Goal: Information Seeking & Learning: Stay updated

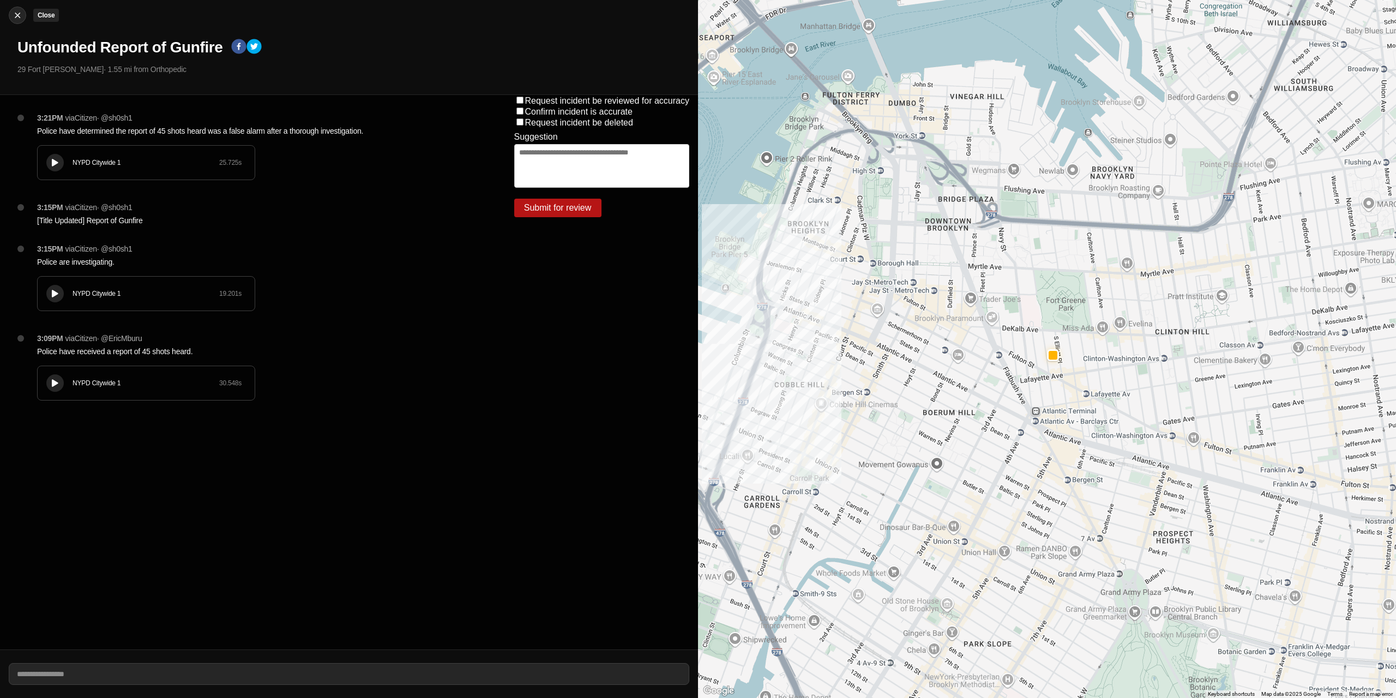
click at [14, 15] on img at bounding box center [17, 15] width 11 height 11
select select "*"
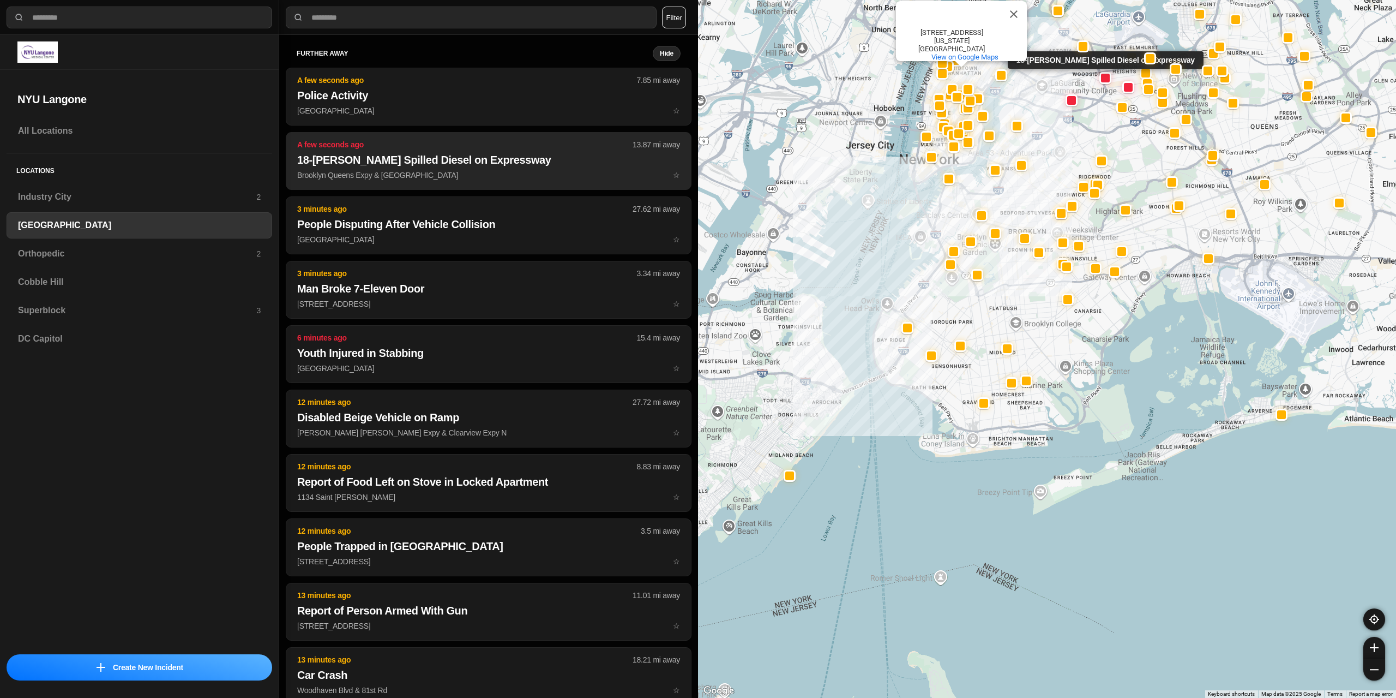
click at [451, 169] on button "A few seconds ago 13.87 mi away 18-[PERSON_NAME] Spilled Diesel on Expressway B…" at bounding box center [489, 161] width 406 height 58
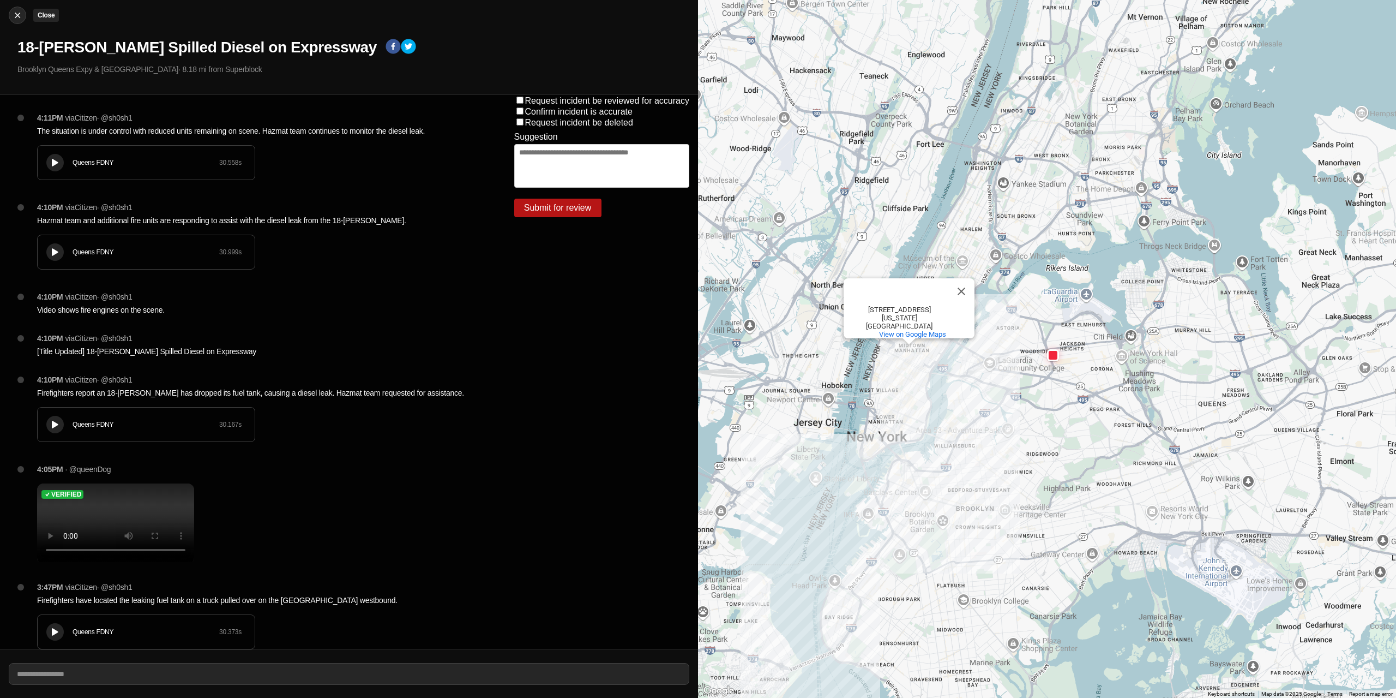
click at [15, 16] on img at bounding box center [17, 15] width 11 height 11
select select "*"
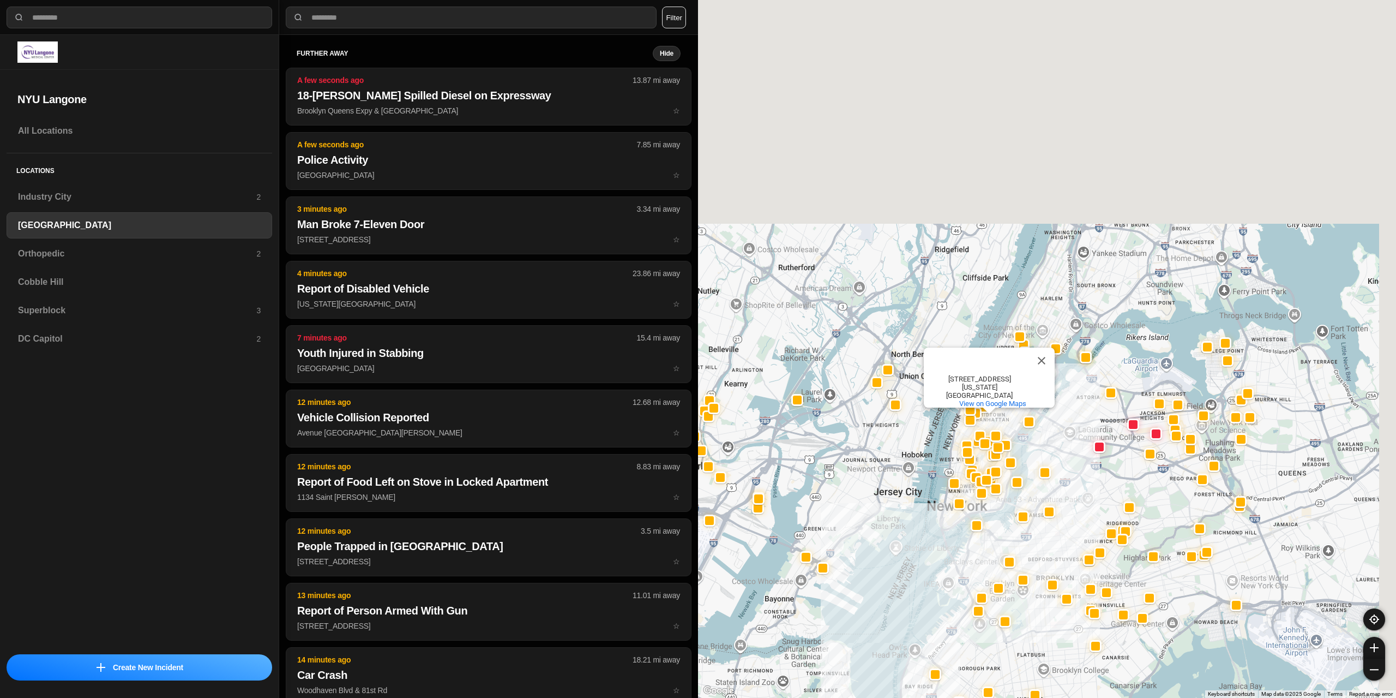
drag, startPoint x: 975, startPoint y: 619, endPoint x: 1098, endPoint y: 546, distance: 142.6
click at [967, 627] on div "[GEOGRAPHIC_DATA] [GEOGRAPHIC_DATA] [STREET_ADDRESS][US_STATE] View on Google M…" at bounding box center [1047, 349] width 698 height 698
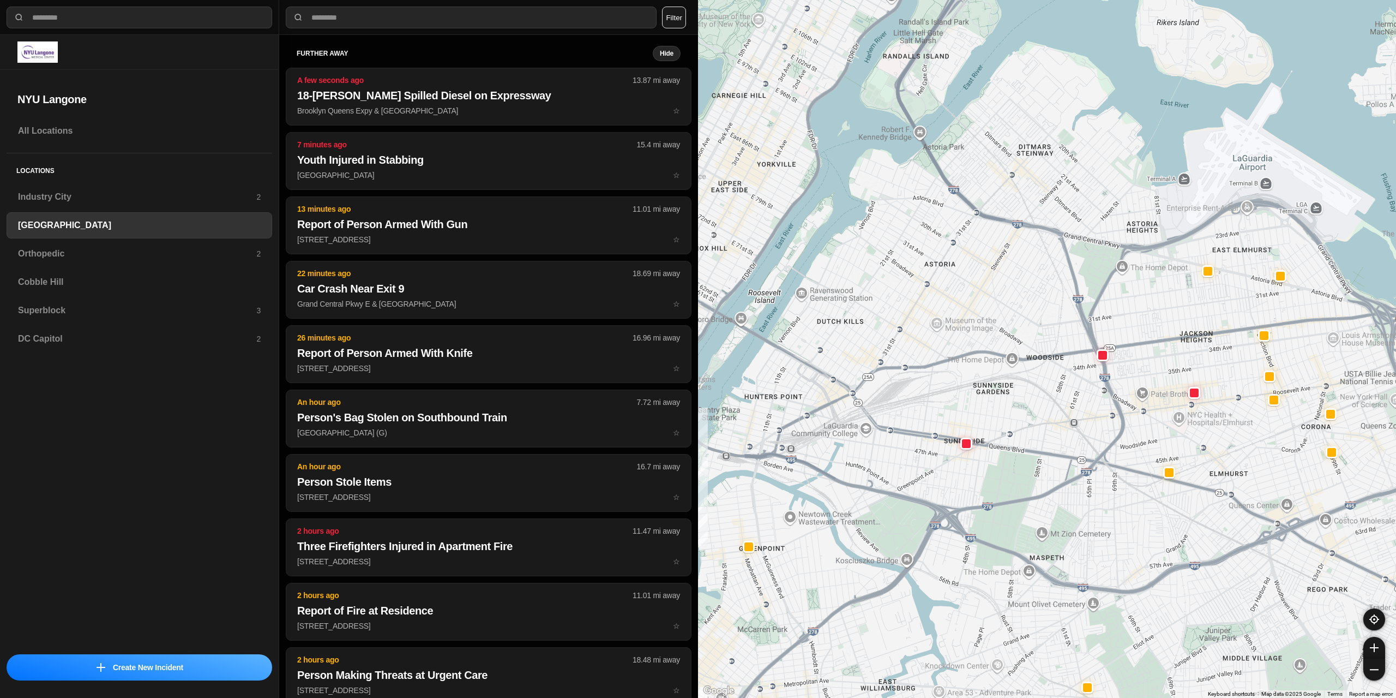
drag, startPoint x: 1006, startPoint y: 491, endPoint x: 1001, endPoint y: 508, distance: 16.9
click at [1001, 508] on div "421 people [GEOGRAPHIC_DATA] [GEOGRAPHIC_DATA] [STREET_ADDRESS][US_STATE] View …" at bounding box center [1047, 349] width 698 height 698
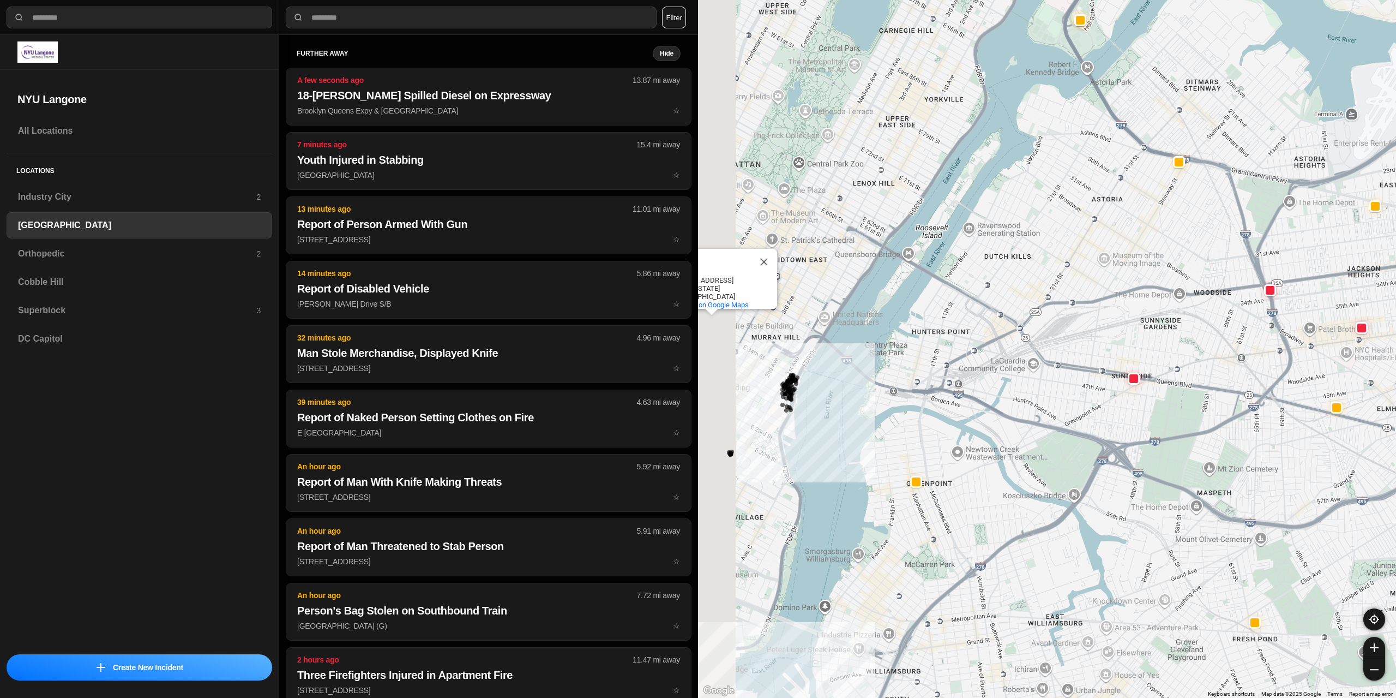
drag, startPoint x: 935, startPoint y: 403, endPoint x: 1106, endPoint y: 333, distance: 185.2
click at [1107, 335] on div "421 people [GEOGRAPHIC_DATA] [GEOGRAPHIC_DATA] [STREET_ADDRESS][US_STATE] View …" at bounding box center [1047, 349] width 698 height 698
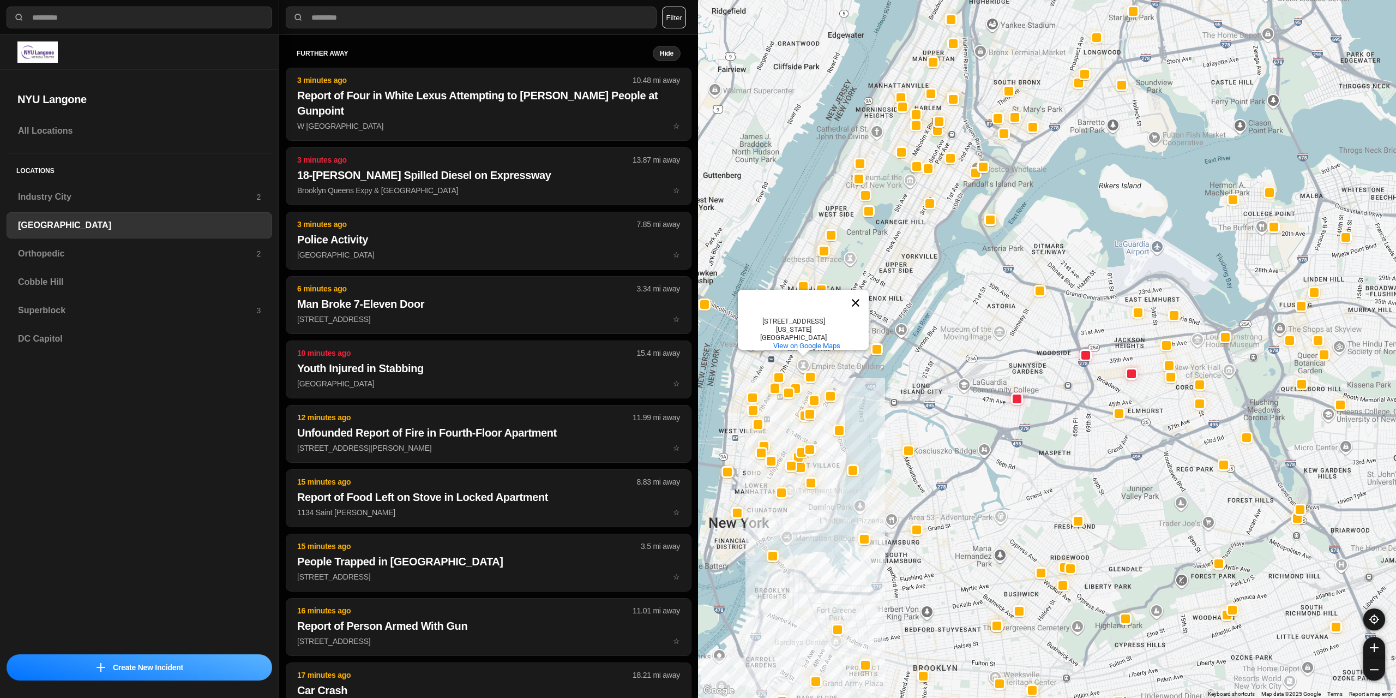
click at [853, 304] on button "Close" at bounding box center [856, 303] width 26 height 26
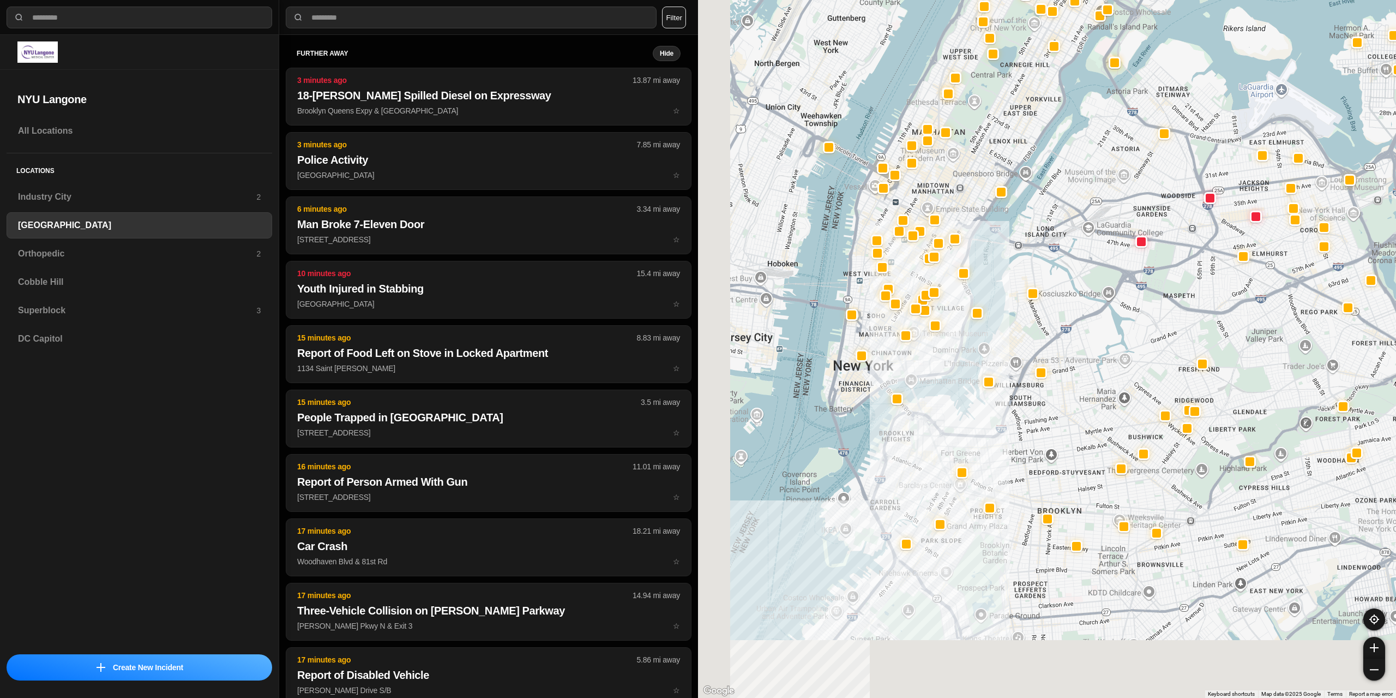
drag, startPoint x: 920, startPoint y: 472, endPoint x: 939, endPoint y: 437, distance: 39.5
click at [939, 437] on div at bounding box center [1047, 349] width 698 height 698
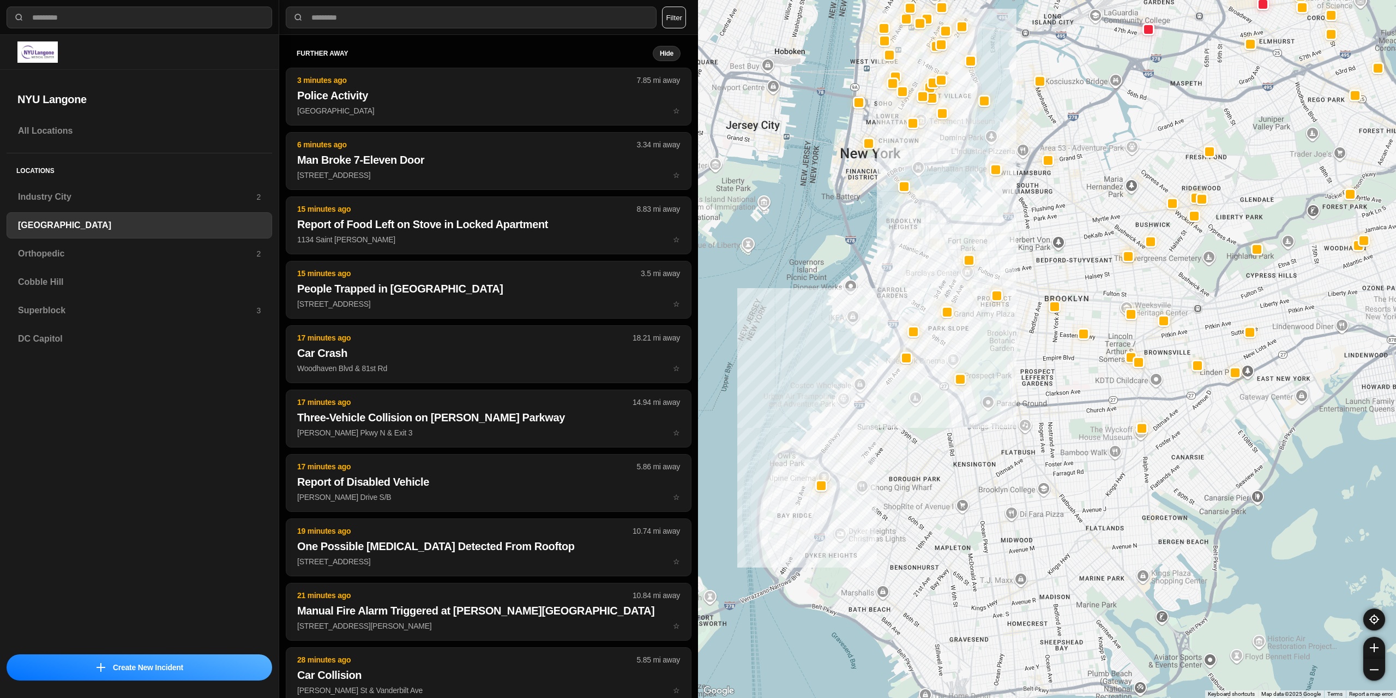
drag, startPoint x: 898, startPoint y: 492, endPoint x: 891, endPoint y: 301, distance: 191.6
click at [891, 301] on div at bounding box center [1047, 349] width 698 height 698
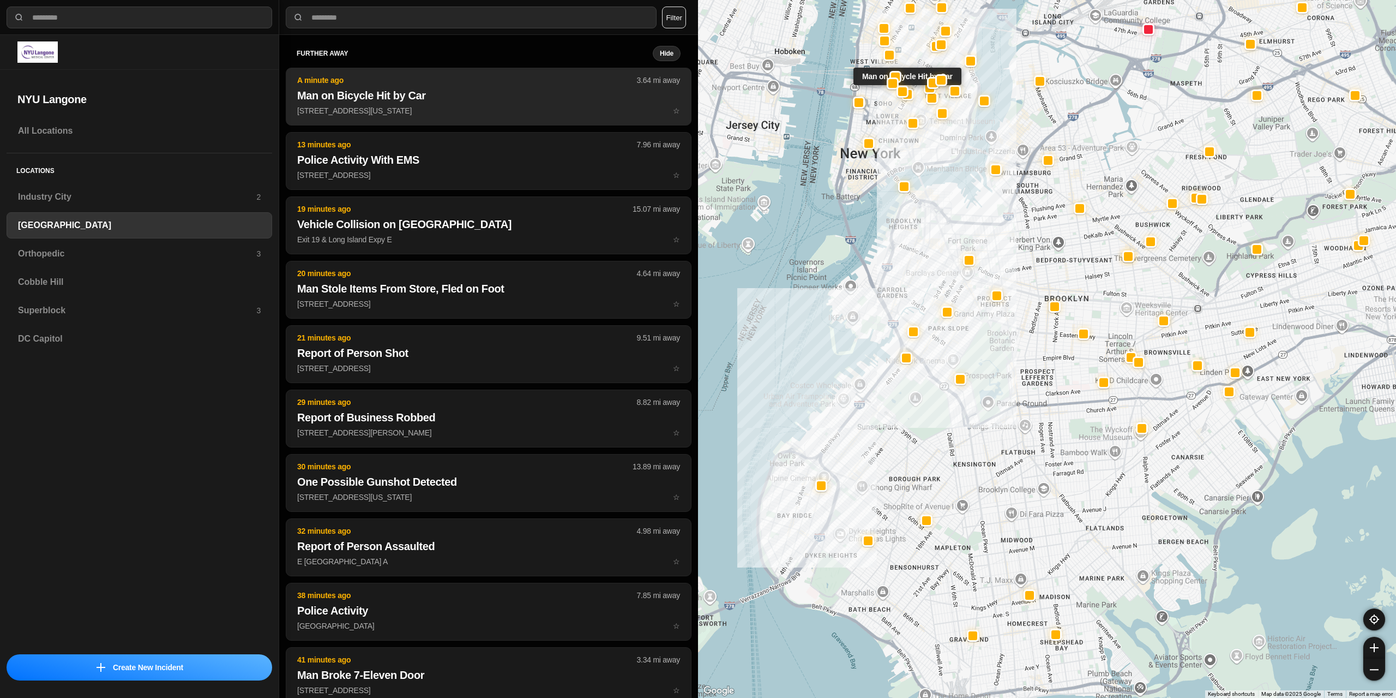
click at [403, 112] on p "[STREET_ADDRESS][US_STATE] ☆" at bounding box center [488, 110] width 383 height 11
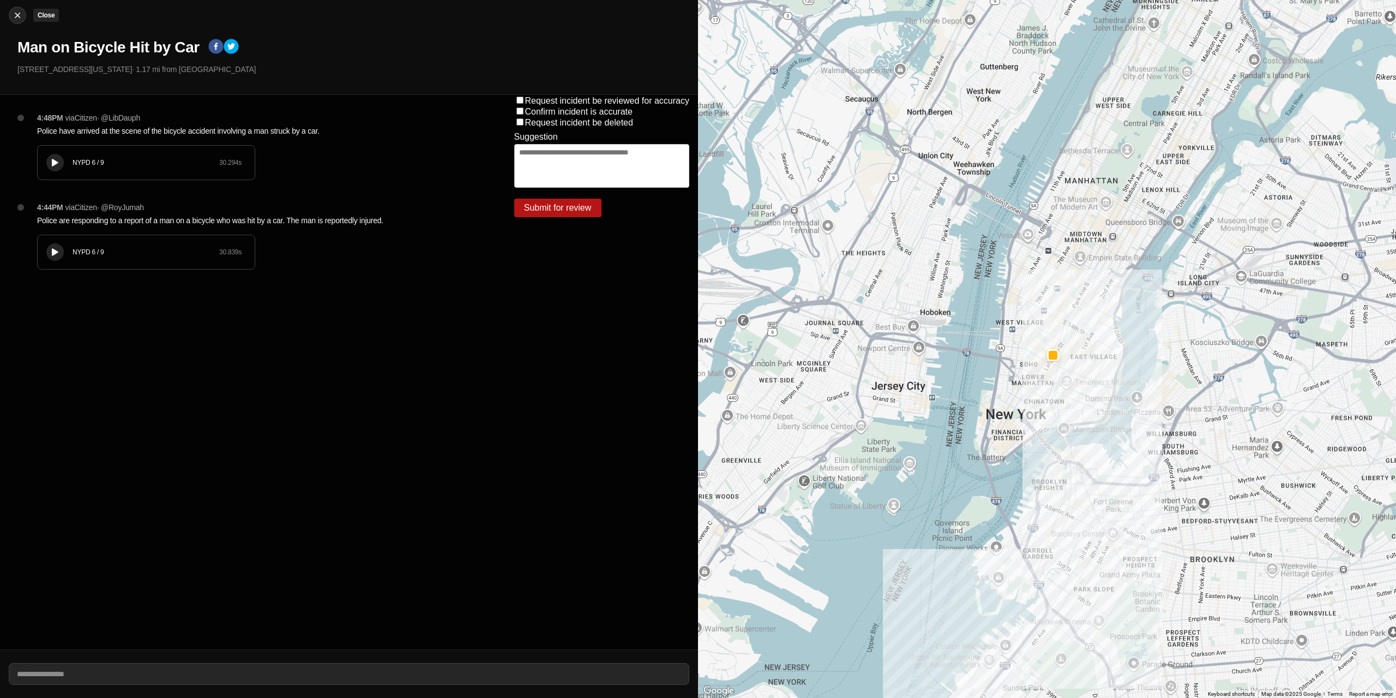
click at [17, 20] on img at bounding box center [17, 15] width 11 height 11
select select "*"
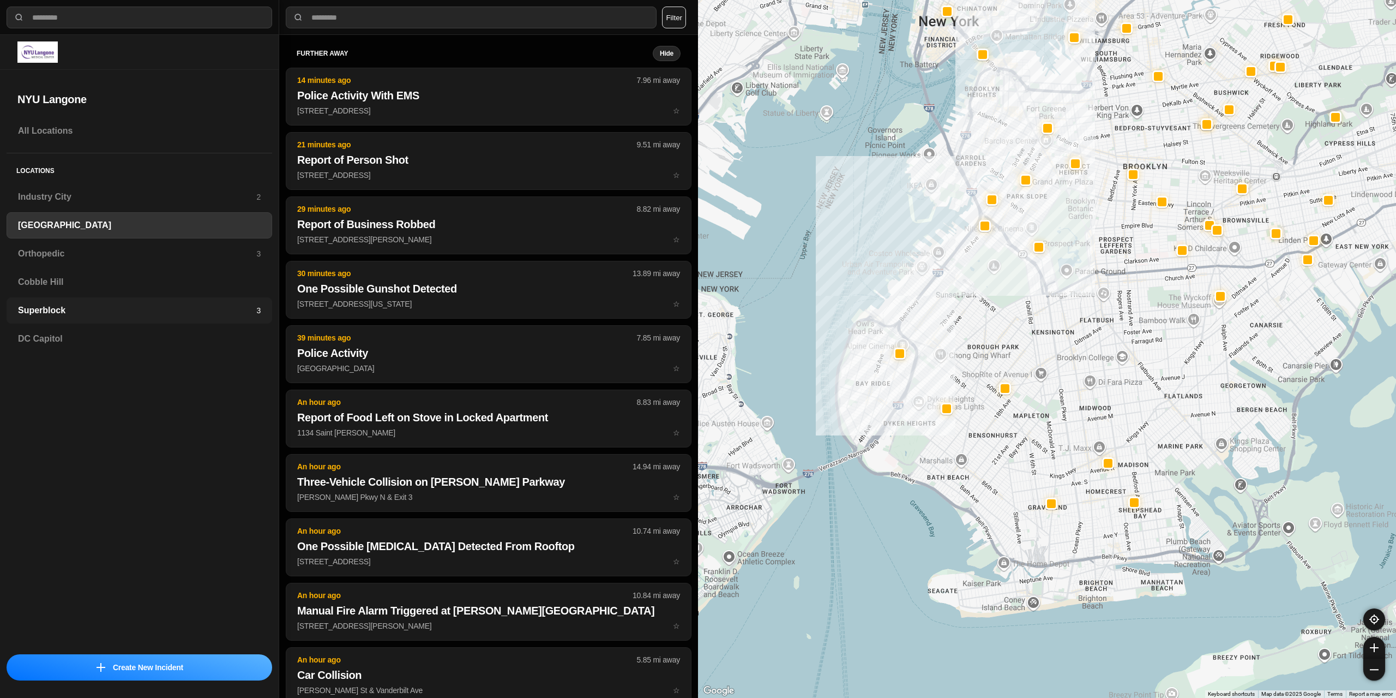
click at [60, 309] on h3 "Superblock" at bounding box center [137, 310] width 238 height 13
